Goal: Task Accomplishment & Management: Manage account settings

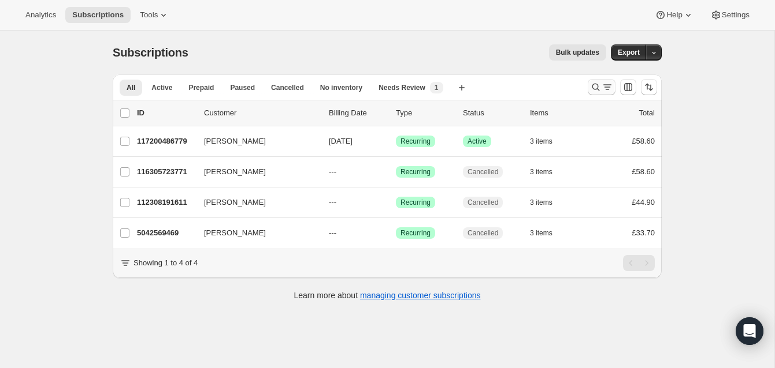
click at [594, 83] on icon "Search and filter results" at bounding box center [596, 87] width 12 height 12
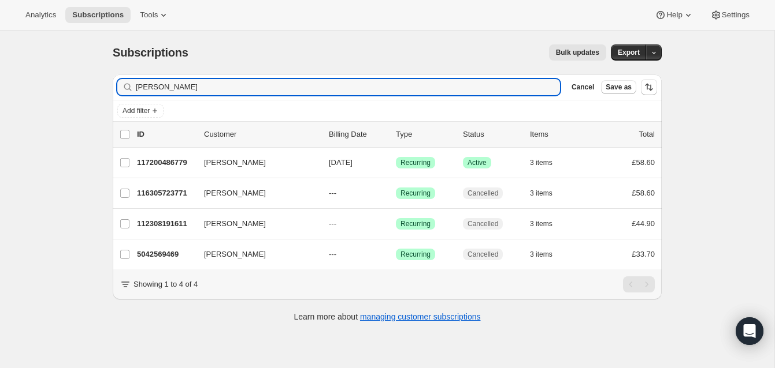
drag, startPoint x: 193, startPoint y: 88, endPoint x: 131, endPoint y: 87, distance: 61.8
click at [131, 87] on div "[PERSON_NAME] Clear" at bounding box center [338, 87] width 442 height 16
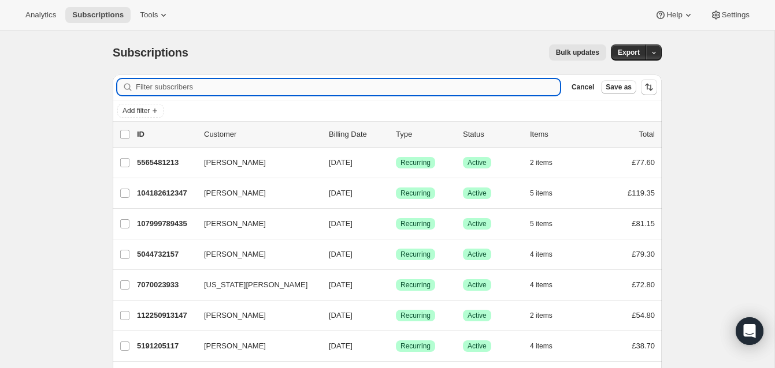
click at [144, 87] on input "Filter subscribers" at bounding box center [348, 87] width 424 height 16
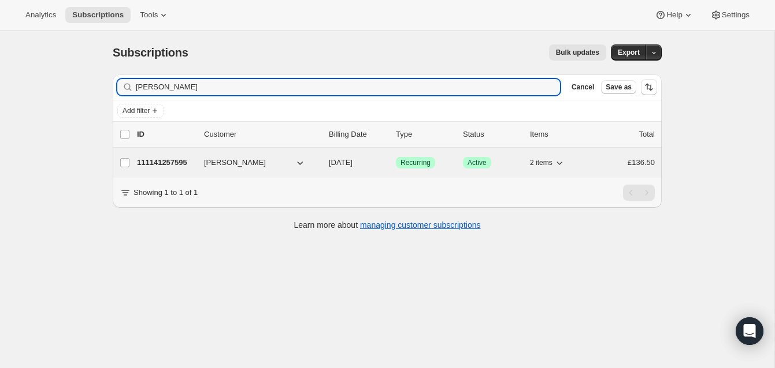
type input "[PERSON_NAME]"
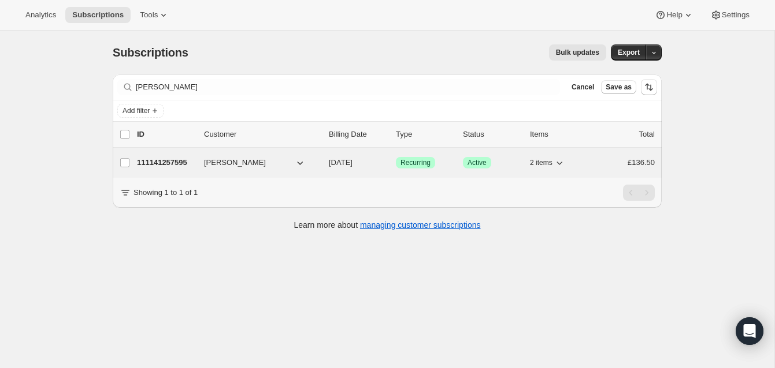
click at [157, 159] on p "111141257595" at bounding box center [166, 163] width 58 height 12
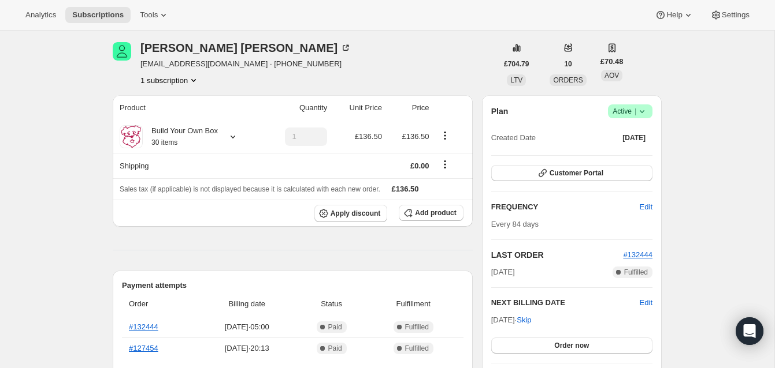
scroll to position [41, 0]
click at [624, 110] on span "Active |" at bounding box center [629, 112] width 35 height 12
click at [617, 153] on span "Cancel subscription" at bounding box center [626, 154] width 65 height 9
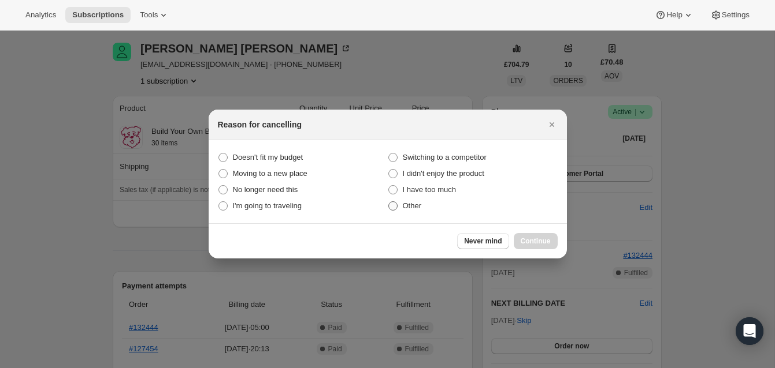
click at [393, 206] on span ":rbv:" at bounding box center [392, 206] width 9 height 9
click at [389, 202] on input "Other" at bounding box center [388, 202] width 1 height 1
radio input "true"
click at [531, 237] on span "Continue" at bounding box center [535, 241] width 30 height 9
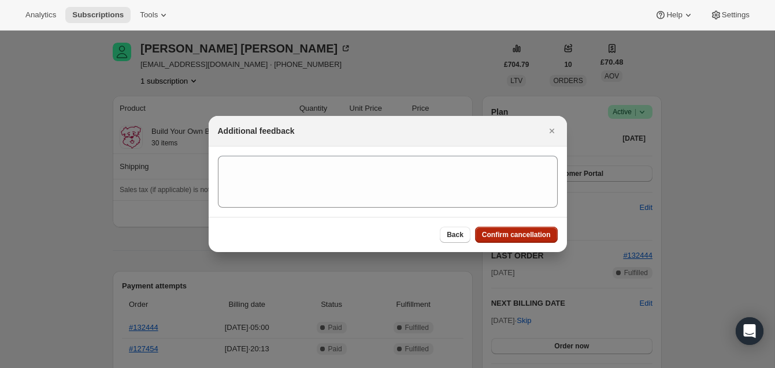
click at [531, 230] on button "Confirm cancellation" at bounding box center [516, 235] width 83 height 16
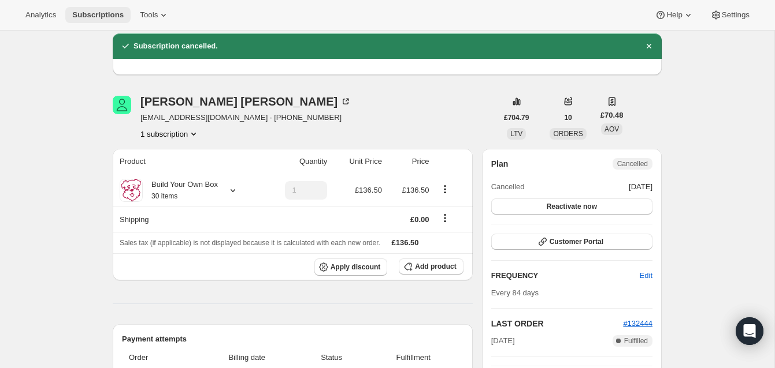
click at [102, 11] on span "Subscriptions" at bounding box center [97, 14] width 51 height 9
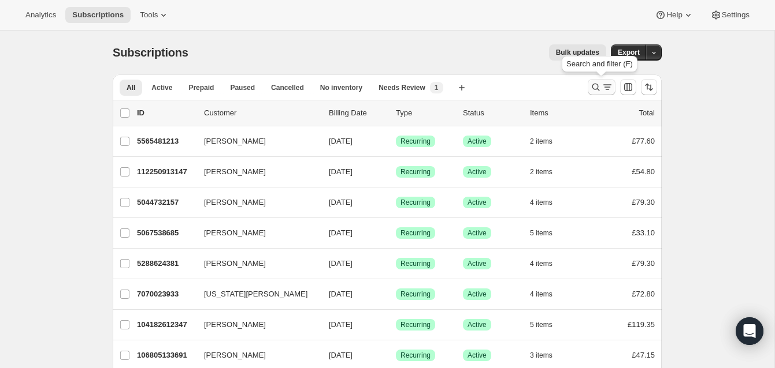
click at [593, 82] on icon "Search and filter results" at bounding box center [596, 87] width 12 height 12
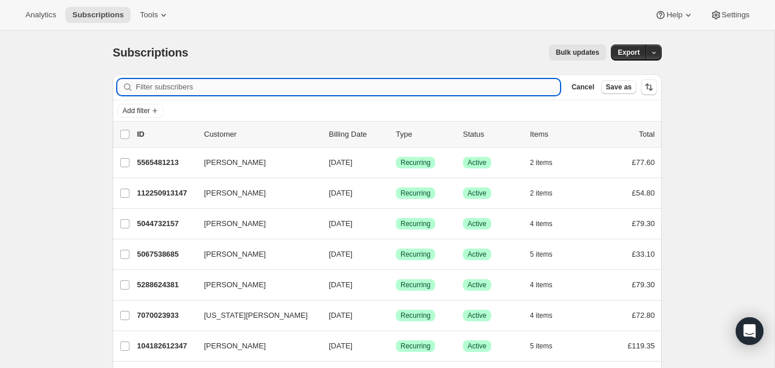
click at [147, 86] on input "Filter subscribers" at bounding box center [348, 87] width 424 height 16
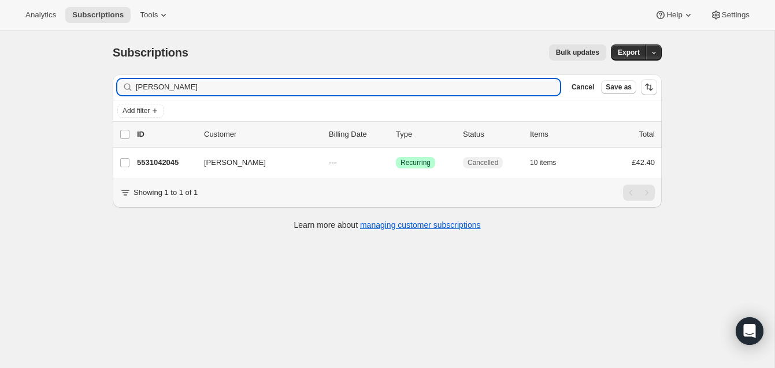
type input "[PERSON_NAME]"
